Goal: Transaction & Acquisition: Obtain resource

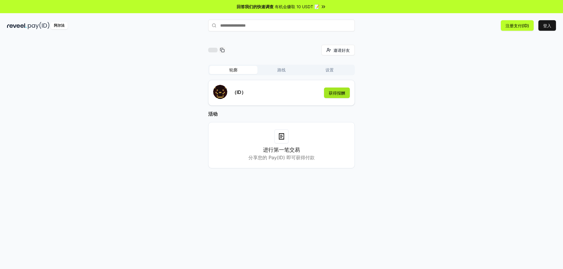
click at [336, 91] on font "获得报酬" at bounding box center [336, 93] width 16 height 5
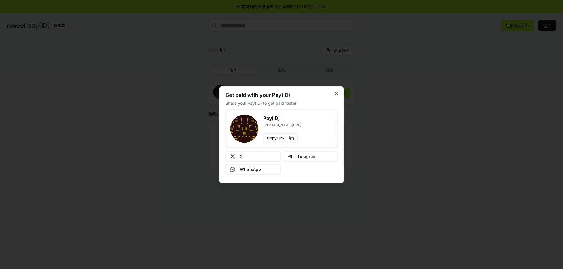
click at [363, 108] on div at bounding box center [281, 134] width 563 height 269
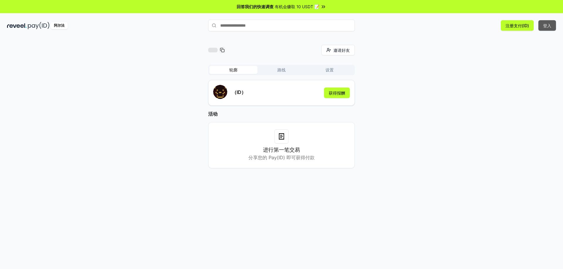
click at [552, 23] on button "登入" at bounding box center [547, 25] width 18 height 11
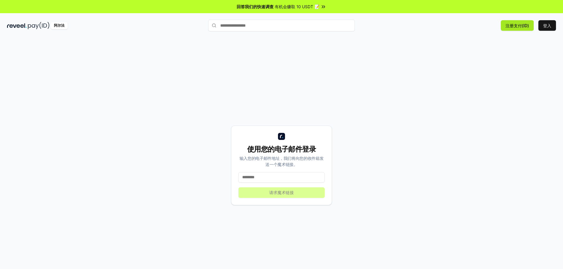
click at [515, 22] on button "注册支付(ID)" at bounding box center [516, 25] width 33 height 11
click at [282, 180] on input at bounding box center [281, 177] width 86 height 11
type input "**********"
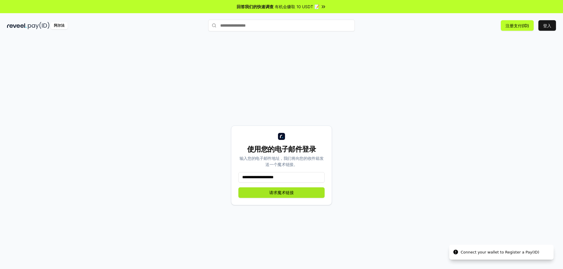
click at [274, 195] on font "请求魔术链接" at bounding box center [281, 192] width 25 height 5
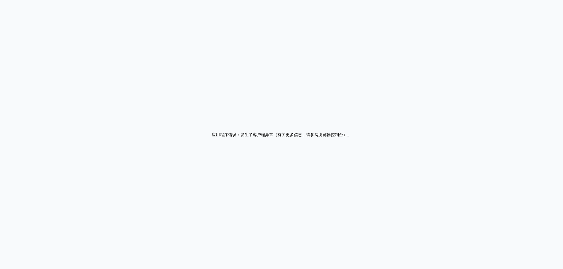
drag, startPoint x: 259, startPoint y: 97, endPoint x: 252, endPoint y: 103, distance: 9.5
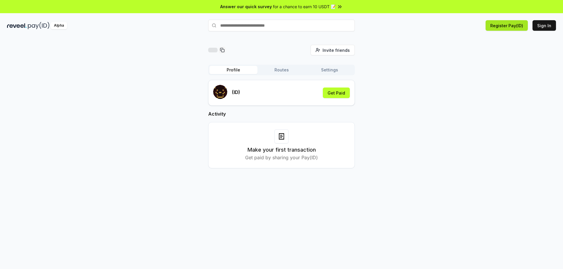
click at [503, 28] on button "Register Pay(ID)" at bounding box center [506, 25] width 42 height 11
click at [256, 29] on input "text" at bounding box center [281, 26] width 147 height 12
type input "**"
type input "*"
type input "******"
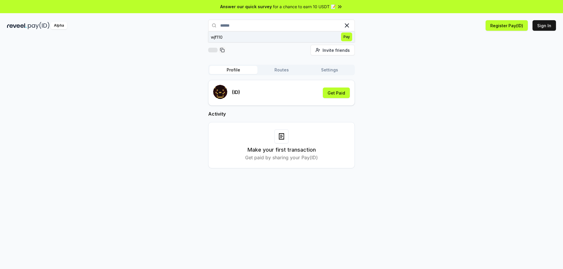
click at [343, 37] on span "Pay" at bounding box center [346, 37] width 11 height 9
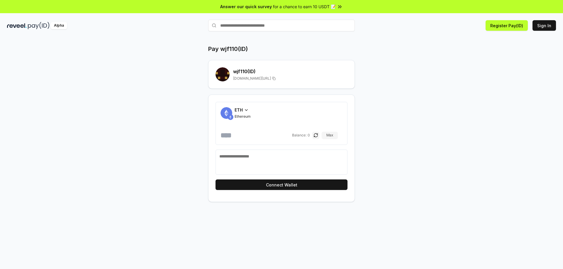
click at [247, 109] on icon at bounding box center [246, 110] width 5 height 5
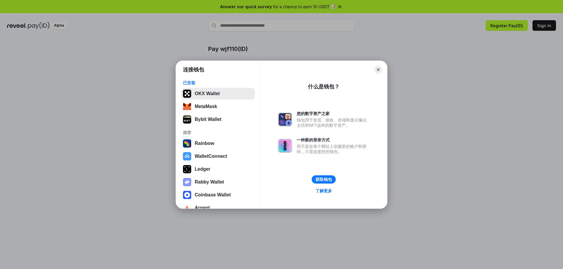
click at [212, 94] on button "OKX Wallet" at bounding box center [218, 94] width 74 height 12
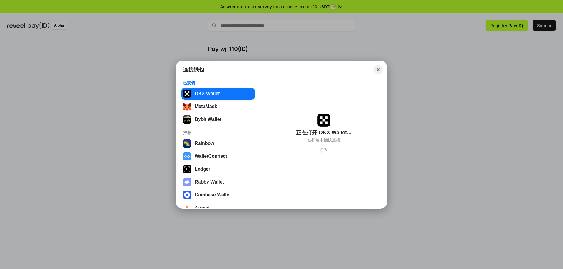
click at [378, 69] on button "Close" at bounding box center [378, 69] width 9 height 9
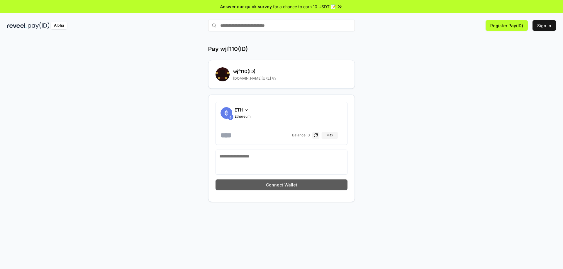
click at [289, 187] on button "Connect Wallet" at bounding box center [281, 185] width 132 height 11
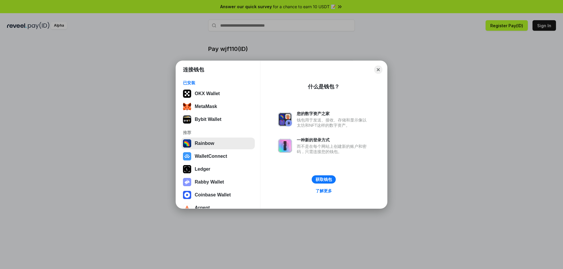
scroll to position [11, 0]
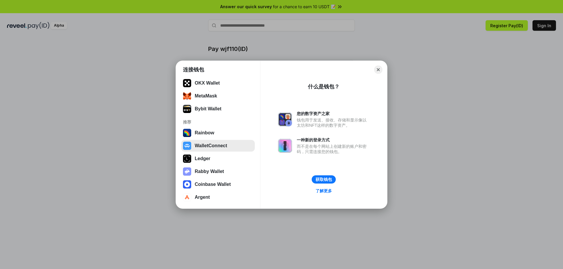
click at [211, 148] on button "WalletConnect" at bounding box center [218, 146] width 74 height 12
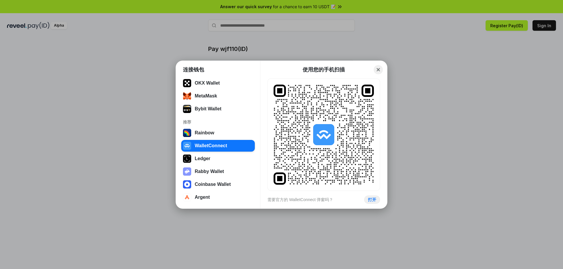
click at [380, 68] on button "Close" at bounding box center [378, 69] width 9 height 9
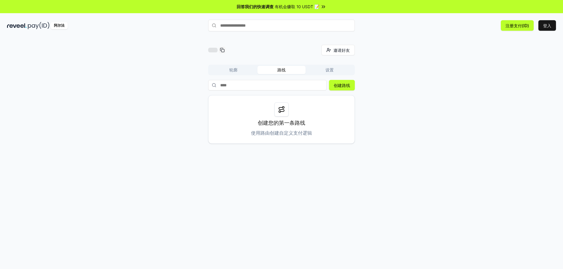
click at [307, 7] on font "有机会赚取 10 USDT 📝" at bounding box center [297, 6] width 45 height 5
click at [254, 29] on input "text" at bounding box center [281, 26] width 147 height 12
type input "******"
click at [341, 38] on span "支付" at bounding box center [346, 37] width 12 height 9
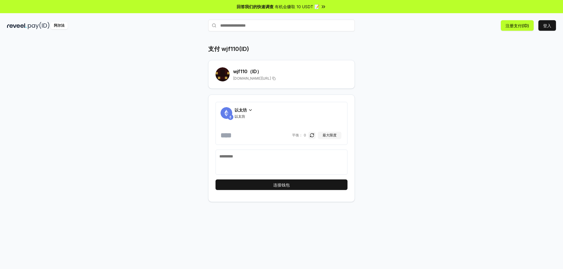
click at [252, 110] on icon at bounding box center [250, 110] width 5 height 5
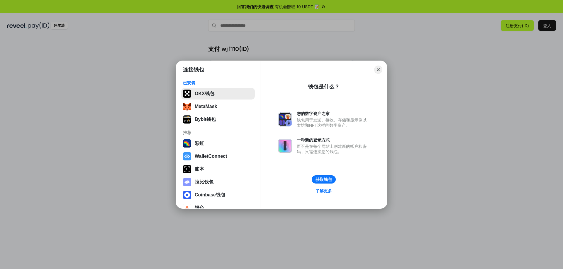
click at [214, 95] on button "OKX钱包" at bounding box center [218, 94] width 74 height 12
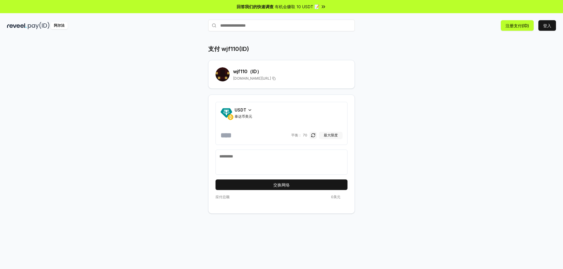
click at [328, 135] on font "最大限度" at bounding box center [330, 135] width 14 height 4
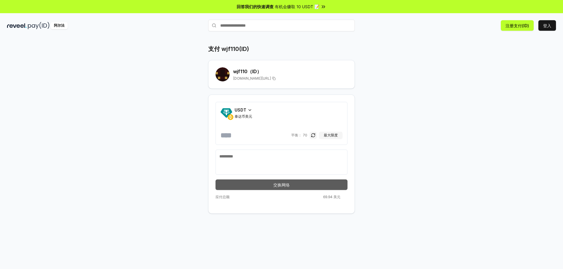
click at [288, 183] on font "交换网络" at bounding box center [281, 185] width 16 height 5
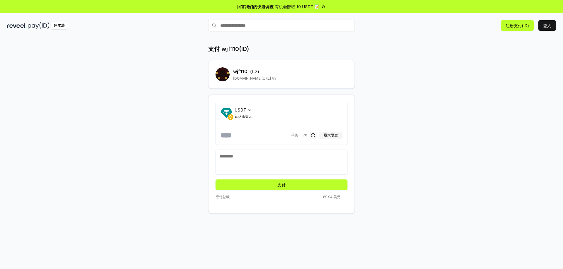
click at [252, 136] on input "**" at bounding box center [254, 135] width 69 height 9
type input "*"
click at [270, 186] on button "支付" at bounding box center [281, 185] width 132 height 11
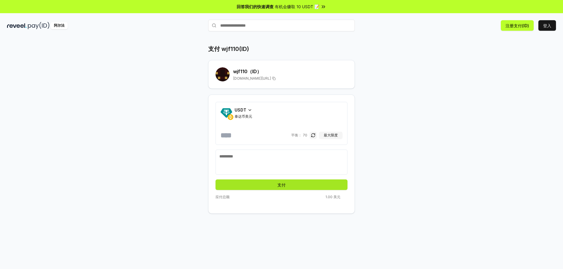
click at [285, 185] on button "支付" at bounding box center [281, 185] width 132 height 11
click at [288, 185] on button "支付" at bounding box center [281, 185] width 132 height 11
click at [288, 185] on button "Pay" at bounding box center [281, 185] width 132 height 11
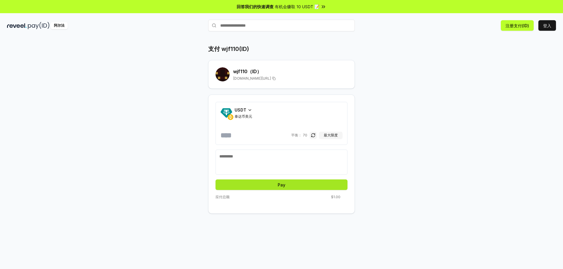
click at [288, 185] on button "Pay" at bounding box center [281, 185] width 132 height 11
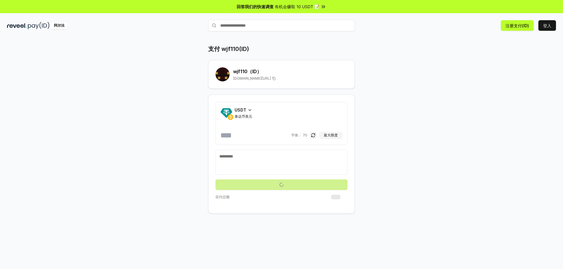
click at [288, 185] on button "submit" at bounding box center [281, 185] width 132 height 11
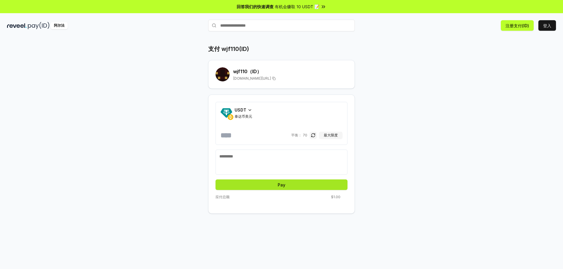
click at [288, 185] on button "Pay" at bounding box center [281, 185] width 132 height 11
click at [271, 157] on textarea at bounding box center [281, 163] width 124 height 18
type textarea "******"
drag, startPoint x: 262, startPoint y: 183, endPoint x: 247, endPoint y: 179, distance: 15.5
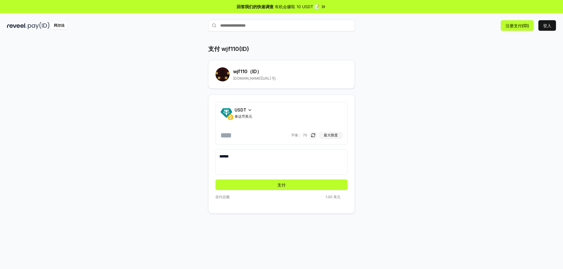
click at [262, 183] on button "支付" at bounding box center [281, 185] width 132 height 11
click at [287, 182] on button "支付" at bounding box center [281, 185] width 132 height 11
click at [283, 180] on button "支付" at bounding box center [281, 185] width 132 height 11
click at [283, 180] on button "Pay" at bounding box center [281, 185] width 132 height 11
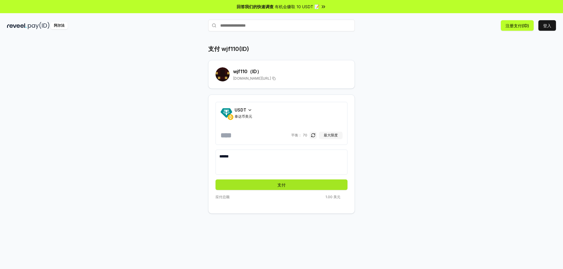
click at [283, 180] on button "支付" at bounding box center [281, 185] width 132 height 11
click at [283, 180] on button "Pay" at bounding box center [281, 185] width 132 height 11
click at [283, 180] on button "支付" at bounding box center [281, 185] width 132 height 11
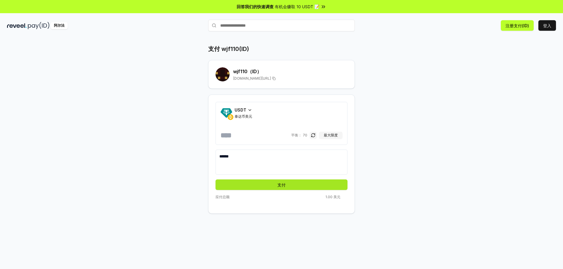
click at [283, 180] on button "支付" at bounding box center [281, 185] width 132 height 11
click at [283, 180] on button "Pay" at bounding box center [281, 185] width 132 height 11
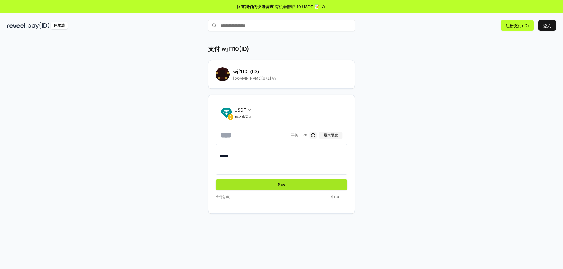
click at [283, 180] on button "Pay" at bounding box center [281, 185] width 132 height 11
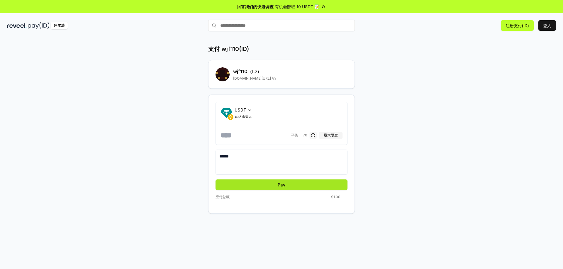
click at [283, 180] on button "Pay" at bounding box center [281, 185] width 132 height 11
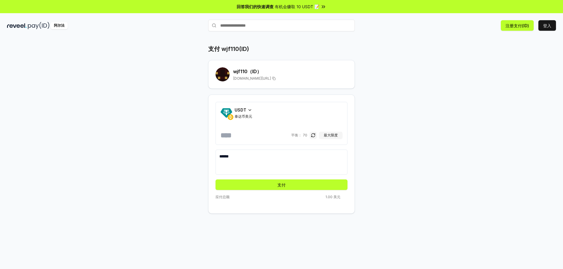
click at [241, 139] on input "*" at bounding box center [254, 135] width 69 height 9
type input "**"
click at [275, 183] on button "支付" at bounding box center [281, 185] width 132 height 11
click at [268, 183] on button "支付" at bounding box center [281, 185] width 132 height 11
click at [236, 137] on input "**" at bounding box center [254, 135] width 69 height 9
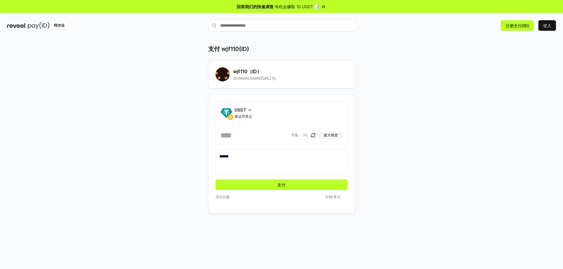
click at [236, 137] on input "**" at bounding box center [254, 135] width 69 height 9
click at [236, 137] on input "number" at bounding box center [254, 135] width 69 height 9
type input "*"
click at [247, 110] on icon at bounding box center [249, 110] width 5 height 5
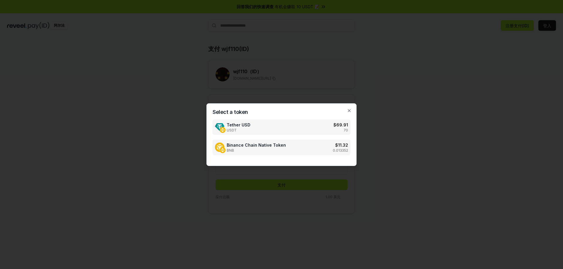
click at [300, 146] on div "Binance Chain Native Token BNB $ 11.32 0.013352" at bounding box center [281, 148] width 138 height 16
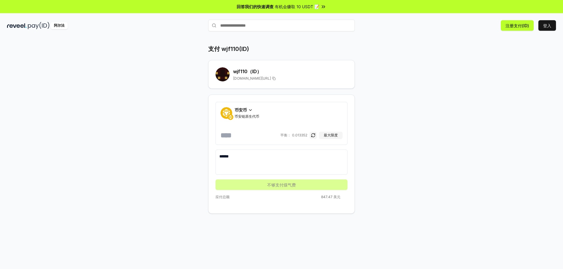
click at [276, 185] on form "币安币 币安链原生代币 * 平衡： 0.013352 最大限度 ****** 不够支付煤气费" at bounding box center [281, 146] width 132 height 88
click at [248, 137] on input "*" at bounding box center [249, 135] width 59 height 9
click at [251, 110] on icon at bounding box center [250, 110] width 2 height 1
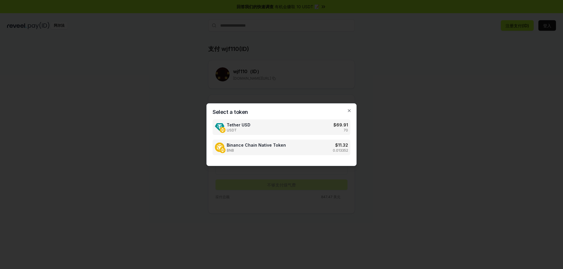
click at [272, 126] on div "Tether USD USDT $ 69.91 70" at bounding box center [281, 128] width 138 height 16
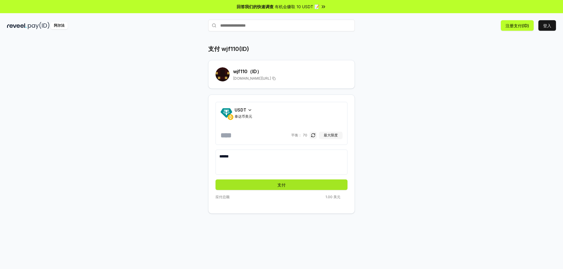
drag, startPoint x: 294, startPoint y: 178, endPoint x: 294, endPoint y: 184, distance: 5.9
click at [293, 180] on form "USDT 泰达币美元 * 平衡： 70 最大限度 ****** 支付" at bounding box center [281, 146] width 132 height 88
click at [294, 184] on button "支付" at bounding box center [281, 185] width 132 height 11
click at [517, 29] on button "注册支付(ID)" at bounding box center [516, 25] width 33 height 11
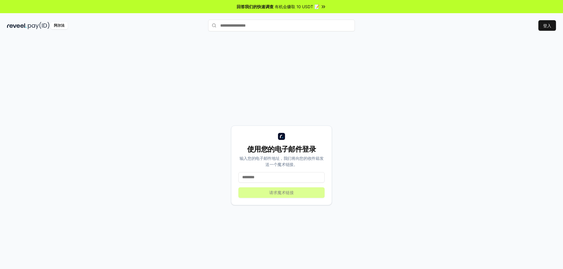
click at [282, 177] on input at bounding box center [281, 177] width 86 height 11
type input "**********"
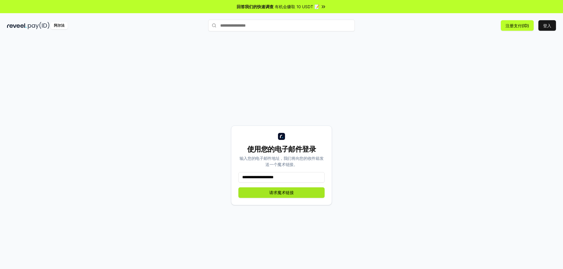
click at [279, 193] on font "请求魔术链接" at bounding box center [281, 192] width 25 height 5
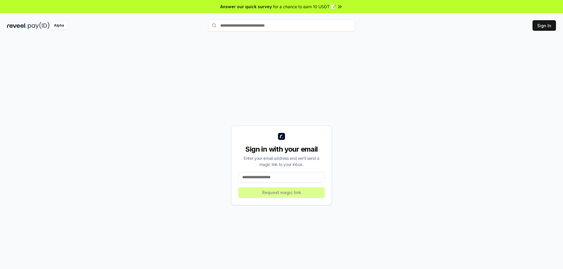
click at [284, 179] on input at bounding box center [281, 177] width 86 height 11
type input "**********"
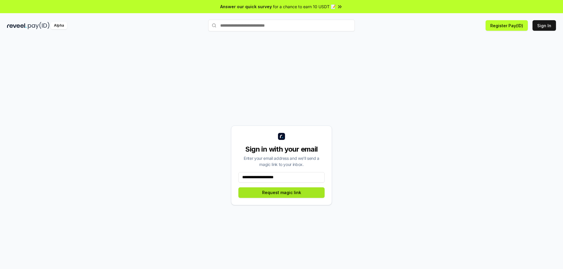
click at [295, 194] on button "Request magic link" at bounding box center [281, 193] width 86 height 11
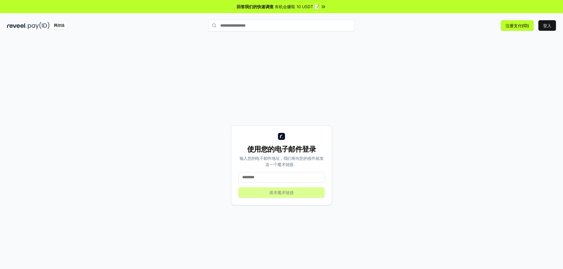
click at [278, 178] on input at bounding box center [281, 177] width 86 height 11
type input "**********"
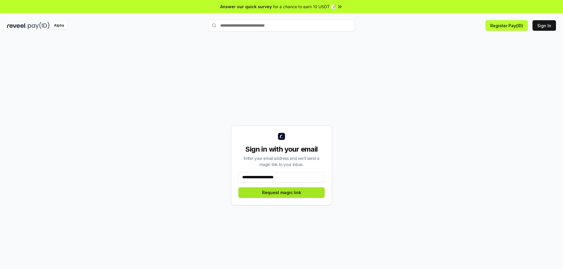
click at [275, 188] on button "Request magic link" at bounding box center [281, 193] width 86 height 11
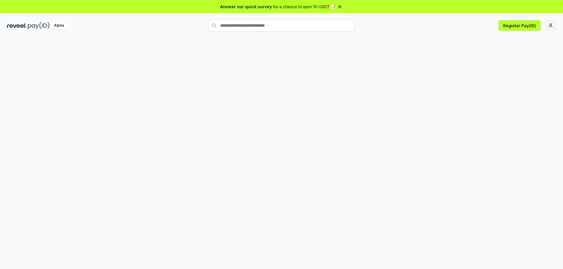
click at [548, 26] on html "Answer our quick survey for a chance to earn 10 USDT 📝 Alpha Register Pay(ID)" at bounding box center [281, 134] width 563 height 269
click at [552, 27] on html "Answer our quick survey for a chance to earn 10 USDT 📝 Alpha" at bounding box center [281, 134] width 563 height 269
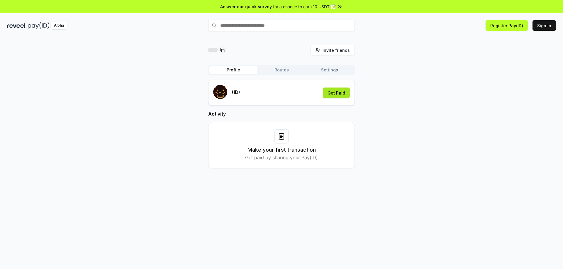
click at [338, 92] on button "Get Paid" at bounding box center [336, 93] width 27 height 11
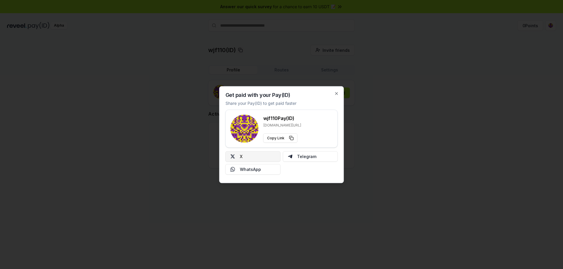
click at [257, 158] on button "X" at bounding box center [252, 156] width 55 height 11
click at [387, 67] on div at bounding box center [281, 134] width 563 height 269
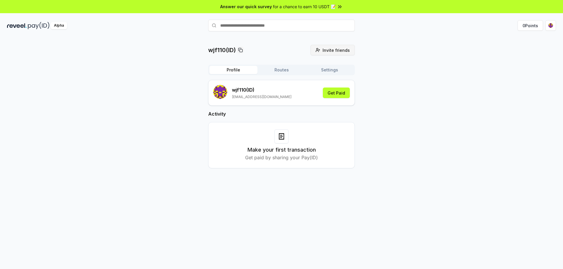
click at [330, 53] on button "Invite friends Invite" at bounding box center [332, 50] width 44 height 11
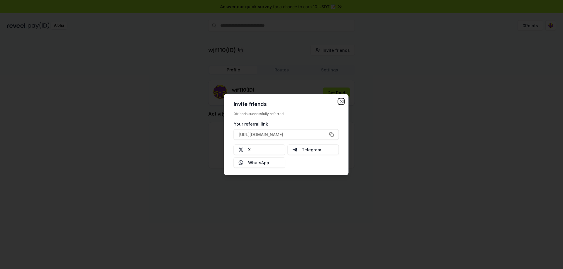
click at [339, 102] on icon "button" at bounding box center [341, 101] width 5 height 5
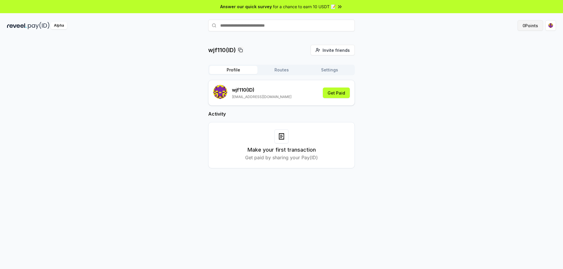
click at [532, 24] on button "0 Points" at bounding box center [529, 25] width 25 height 11
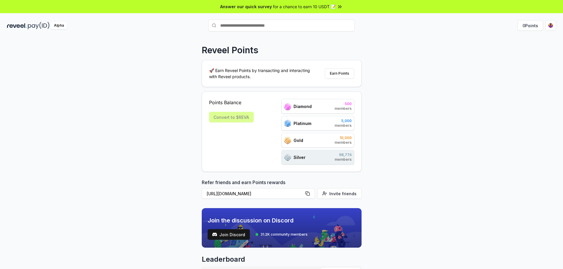
drag, startPoint x: 302, startPoint y: 103, endPoint x: 304, endPoint y: 95, distance: 7.5
